Goal: Browse casually

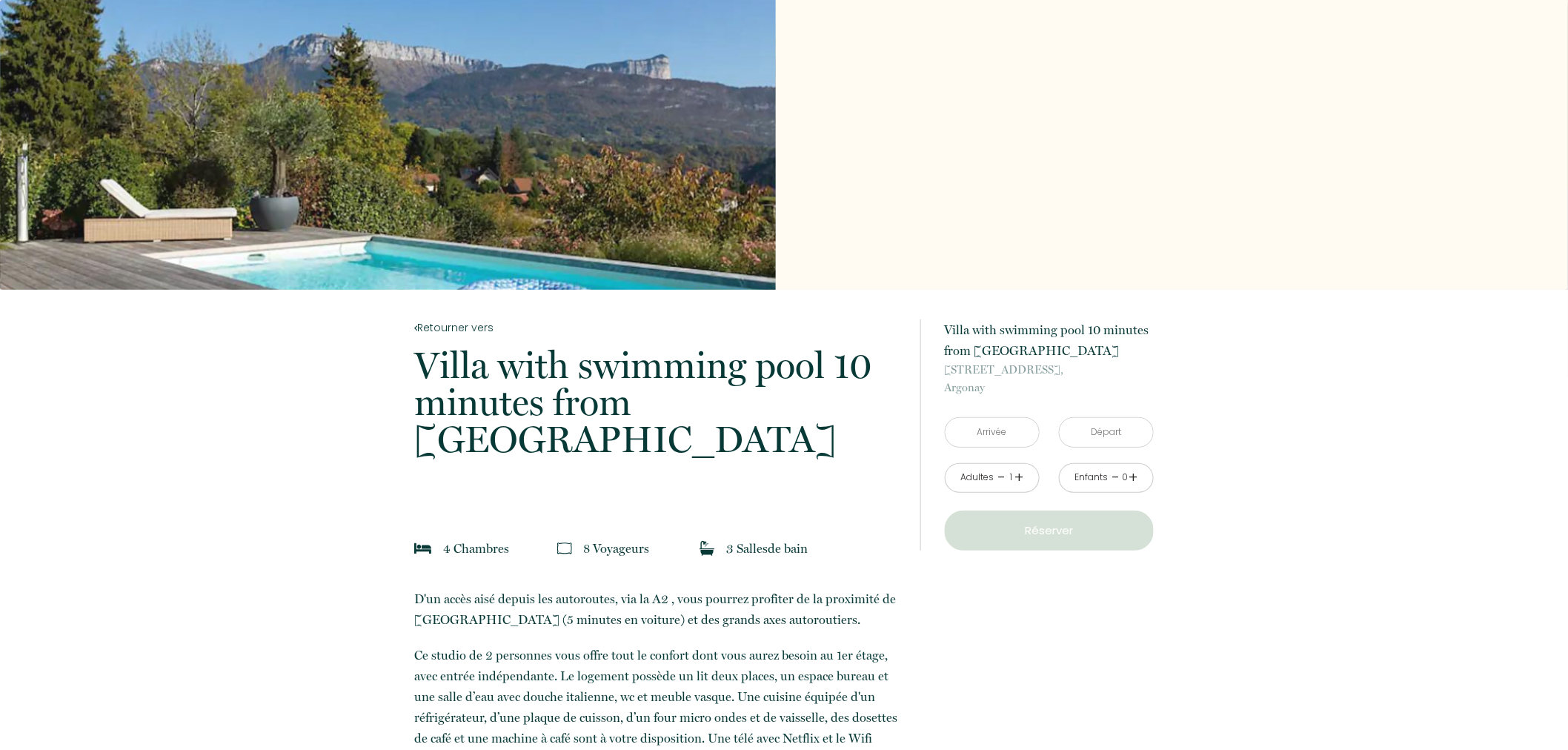
drag, startPoint x: 728, startPoint y: 173, endPoint x: 766, endPoint y: 158, distance: 40.9
